Goal: Transaction & Acquisition: Obtain resource

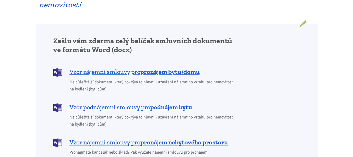
scroll to position [418, 0]
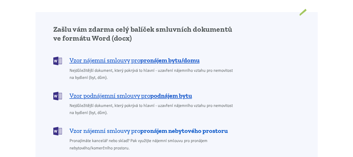
click at [169, 126] on b "pronájem nebytového prostoru" at bounding box center [184, 130] width 88 height 8
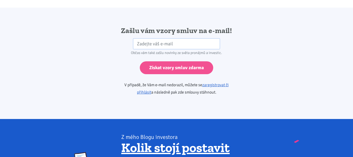
scroll to position [873, 0]
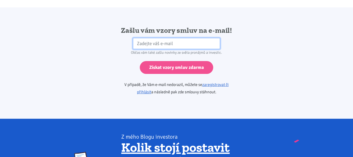
drag, startPoint x: 154, startPoint y: 33, endPoint x: 153, endPoint y: 37, distance: 4.8
click at [154, 38] on input "email" at bounding box center [176, 43] width 87 height 11
paste input "Milan.Husek@seznam.cz"
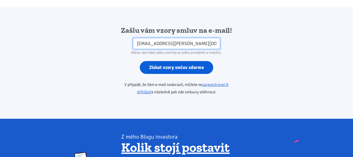
type input "Milan.Husek@seznam.cz"
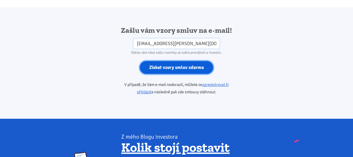
click at [171, 61] on input "Získat vzory smluv zdarma" at bounding box center [176, 67] width 73 height 13
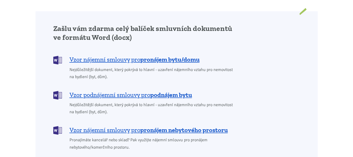
scroll to position [418, 0]
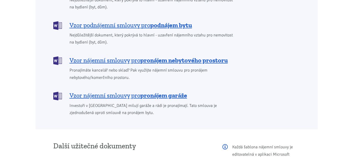
scroll to position [496, 0]
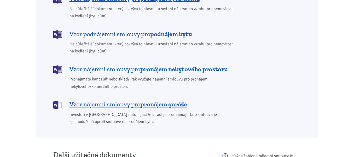
click at [155, 65] on b "pronájem nebytového prostoru" at bounding box center [184, 69] width 88 height 8
